Goal: Task Accomplishment & Management: Complete application form

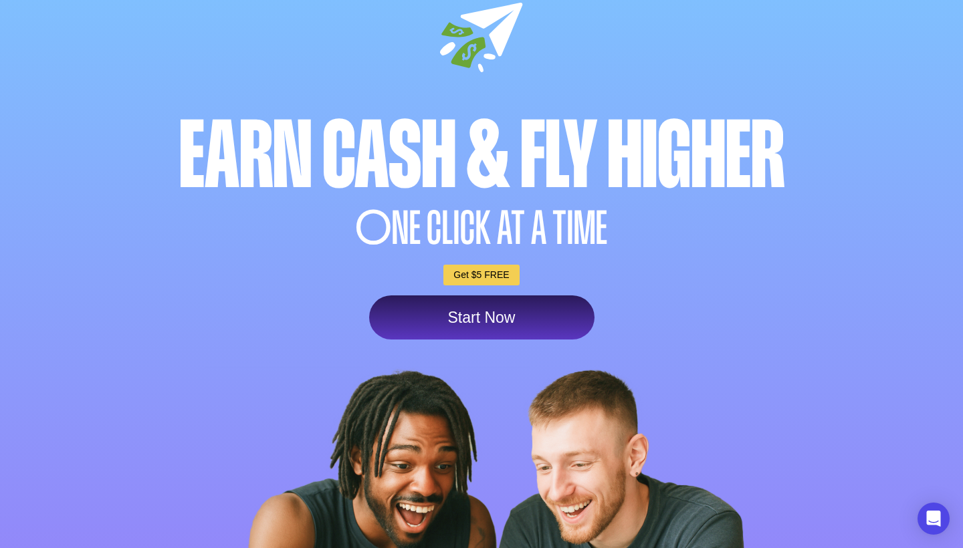
scroll to position [75, 0]
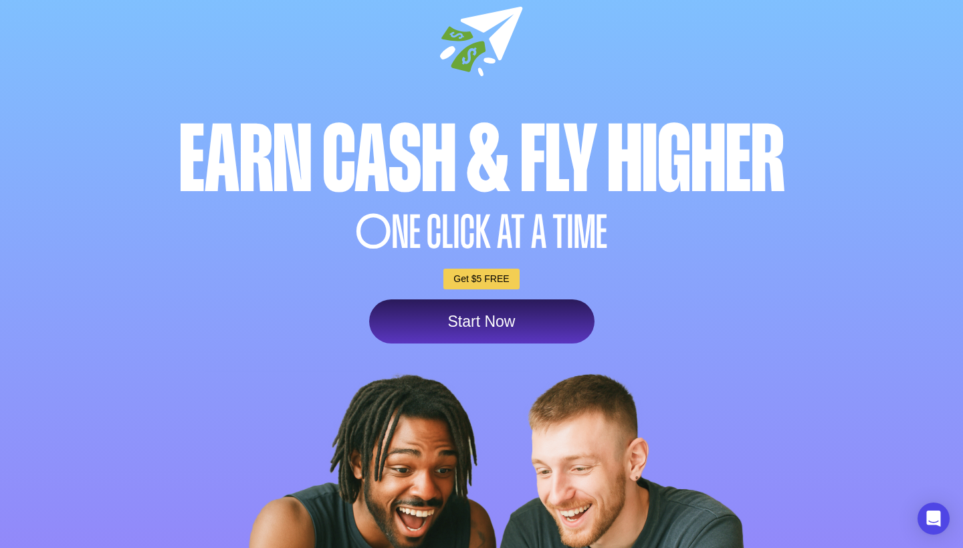
click at [498, 317] on link "Start Now" at bounding box center [481, 321] width 225 height 44
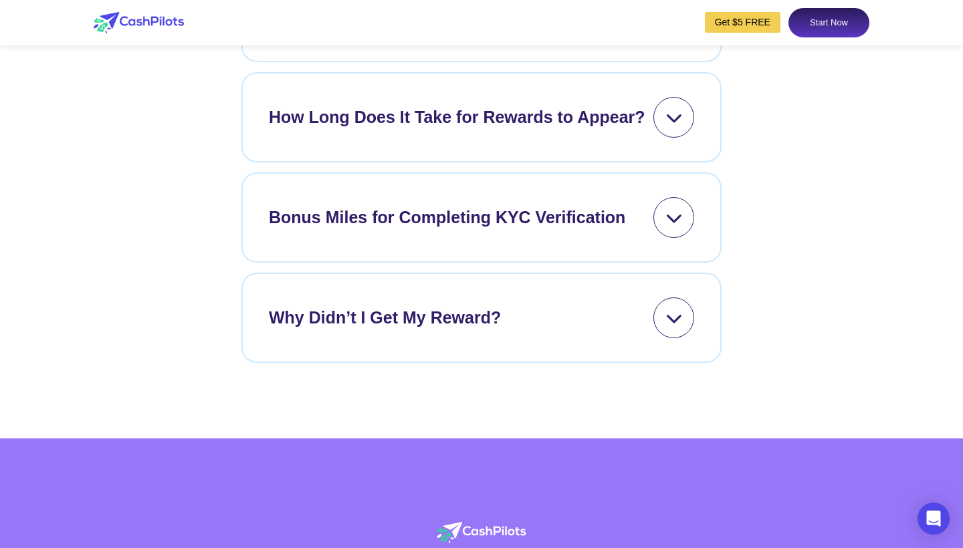
scroll to position [5617, 0]
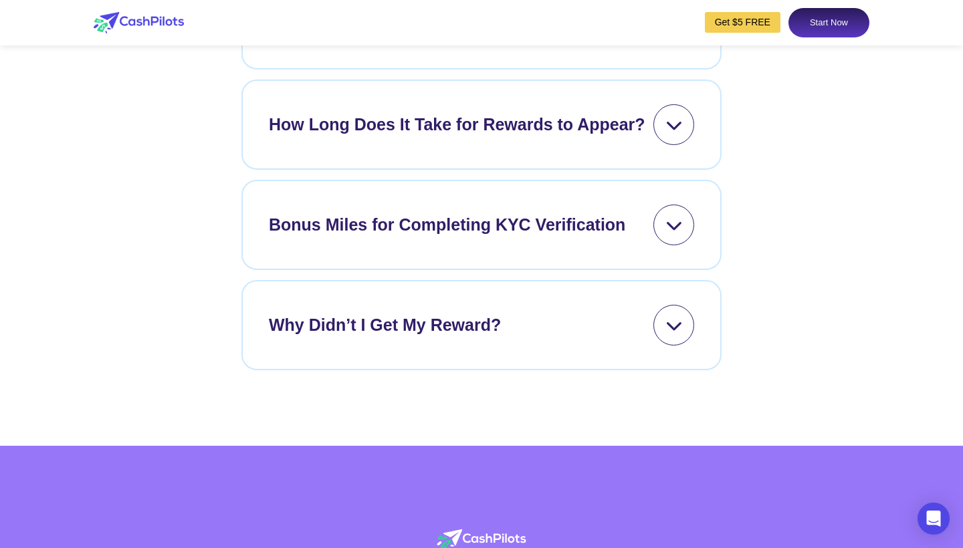
click at [668, 133] on icon at bounding box center [673, 124] width 17 height 17
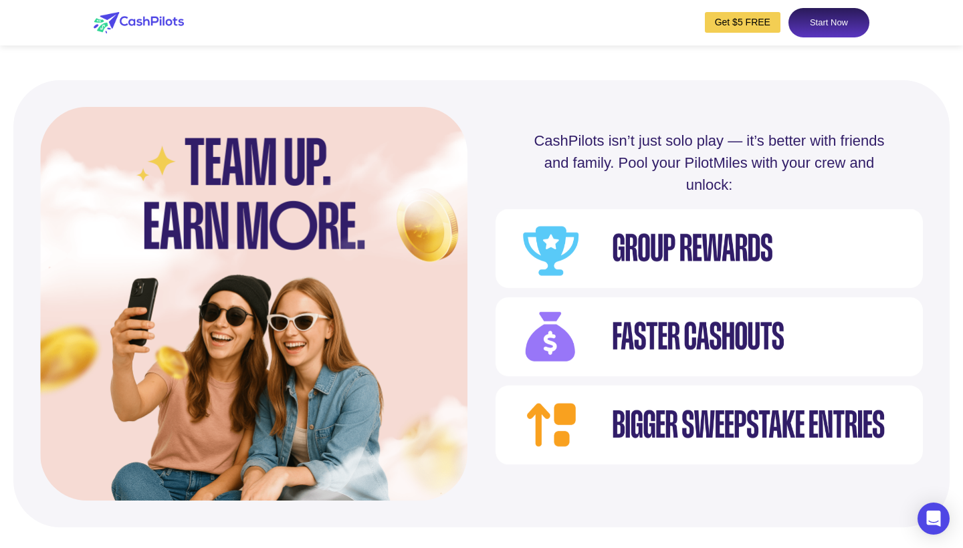
scroll to position [4497, 0]
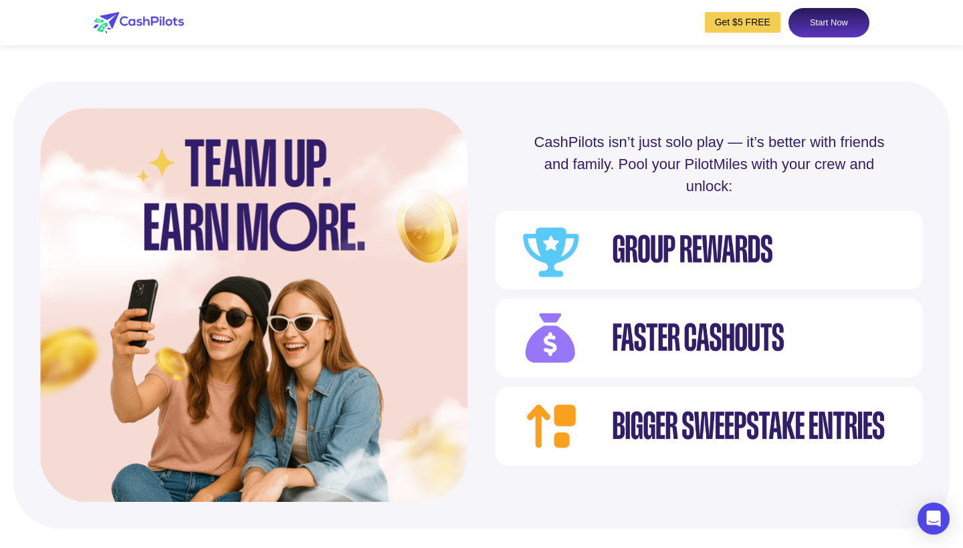
click at [812, 19] on link "Start Now" at bounding box center [828, 22] width 81 height 29
